Goal: Check status

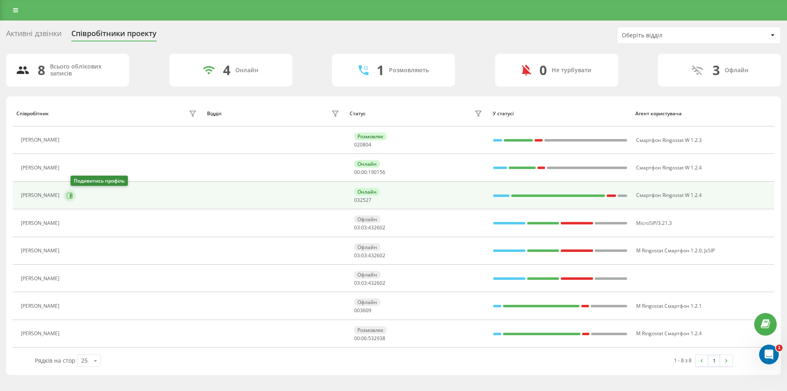
click at [73, 198] on icon at bounding box center [70, 195] width 6 height 6
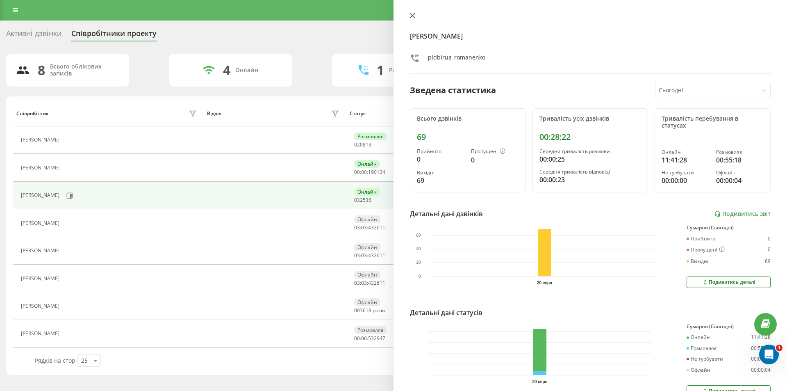
click at [413, 15] on icon at bounding box center [412, 15] width 5 height 5
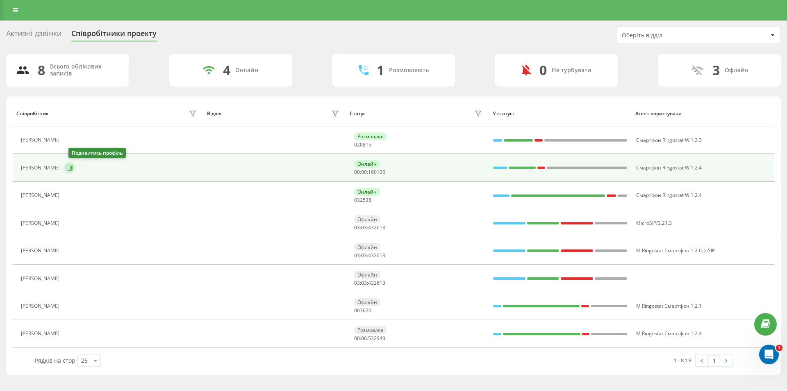
click at [73, 168] on icon at bounding box center [69, 167] width 7 height 7
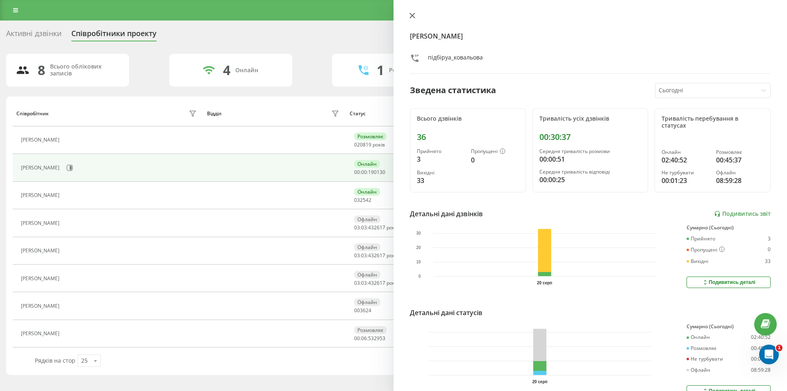
click at [412, 16] on icon at bounding box center [412, 15] width 5 height 5
